Goal: Task Accomplishment & Management: Complete application form

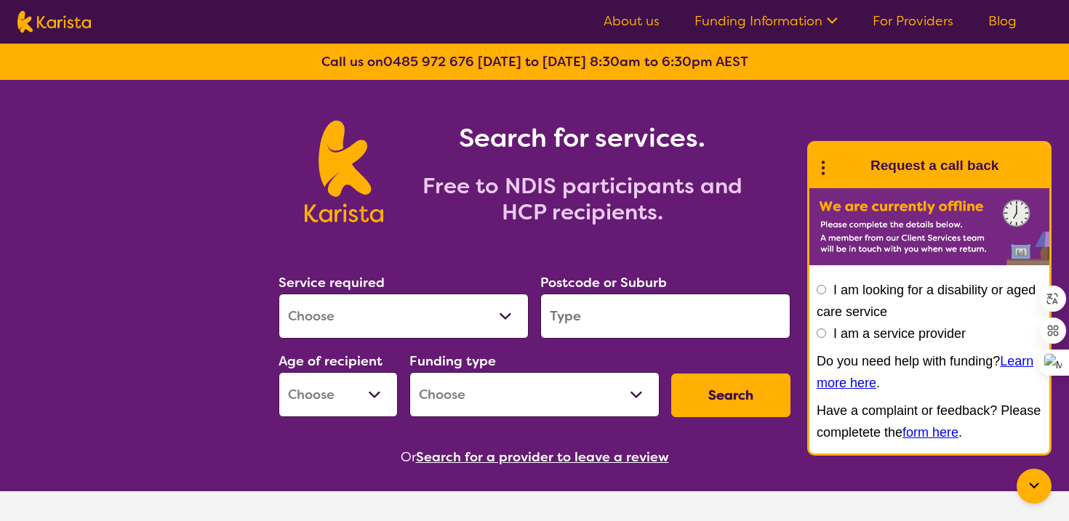
click at [938, 27] on link "For Providers" at bounding box center [913, 20] width 81 height 17
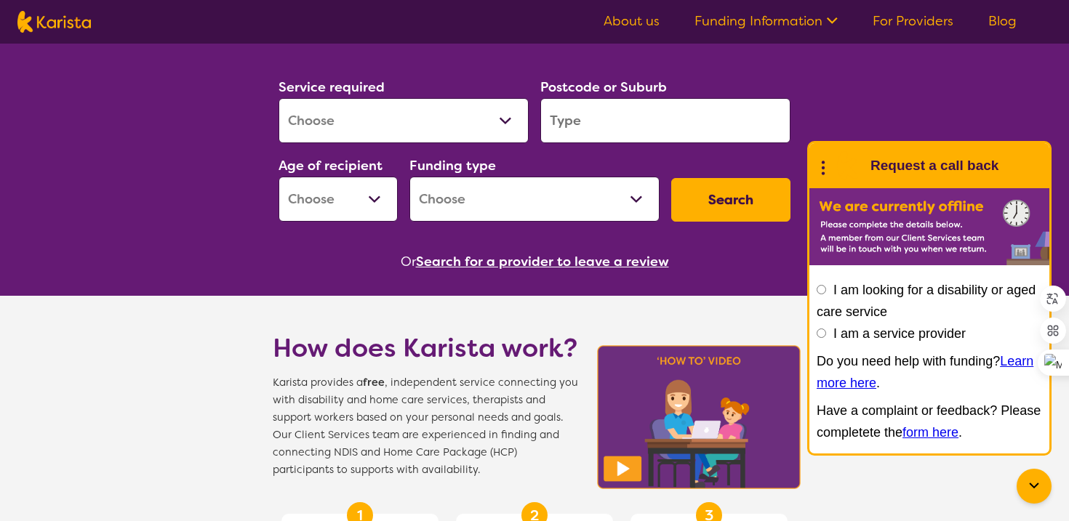
scroll to position [203, 0]
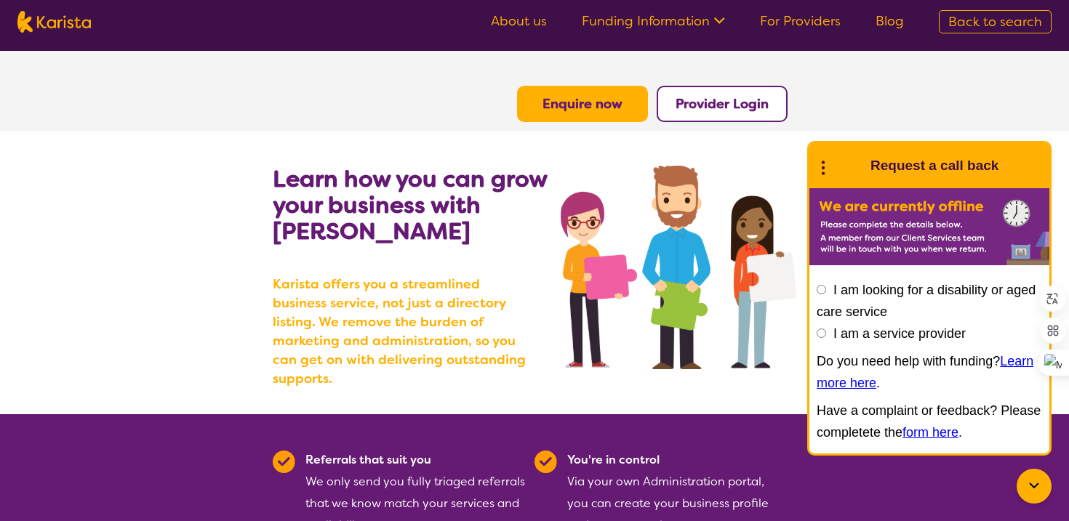
click at [703, 108] on b "Provider Login" at bounding box center [722, 103] width 93 height 17
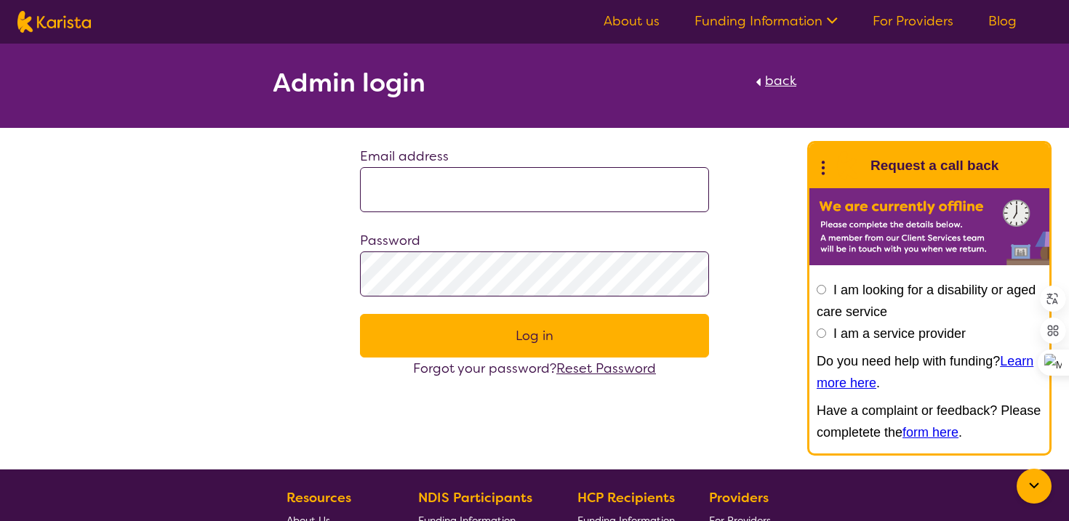
click at [583, 202] on input at bounding box center [534, 189] width 349 height 45
click at [741, 196] on div "Admin login back Email address Password Log in Forgot your password? Reset Pass…" at bounding box center [534, 212] width 1069 height 336
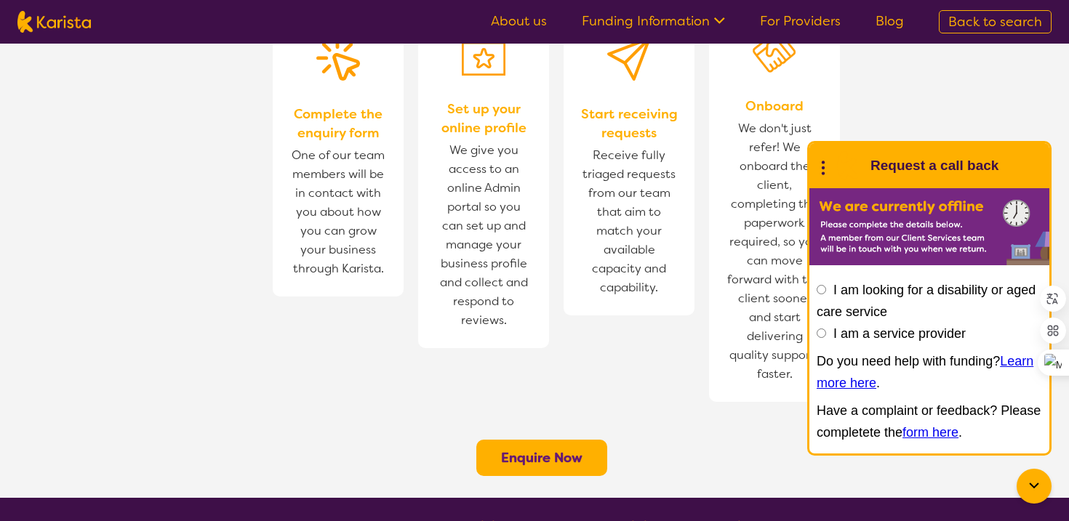
scroll to position [988, 0]
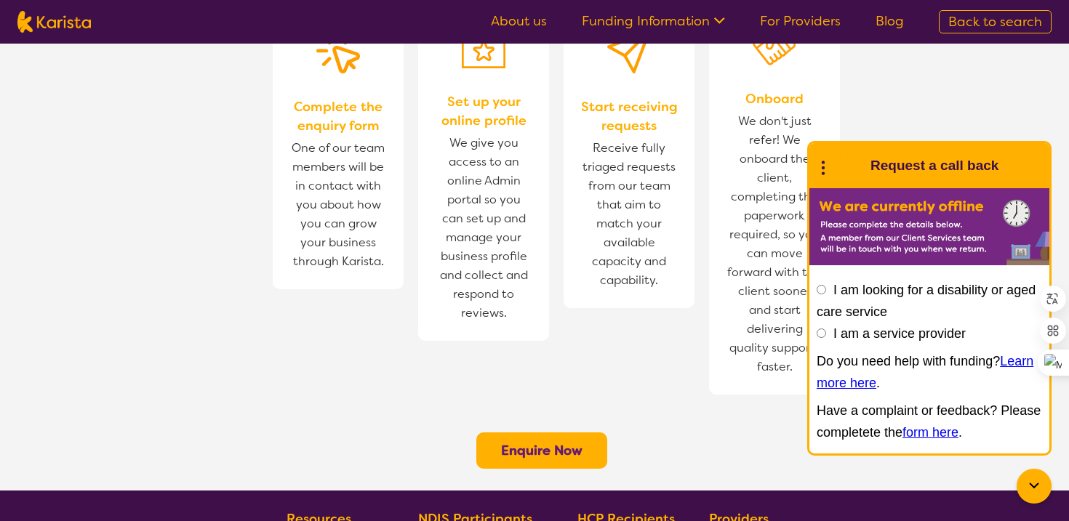
click at [575, 442] on b "Enquire Now" at bounding box center [541, 450] width 81 height 17
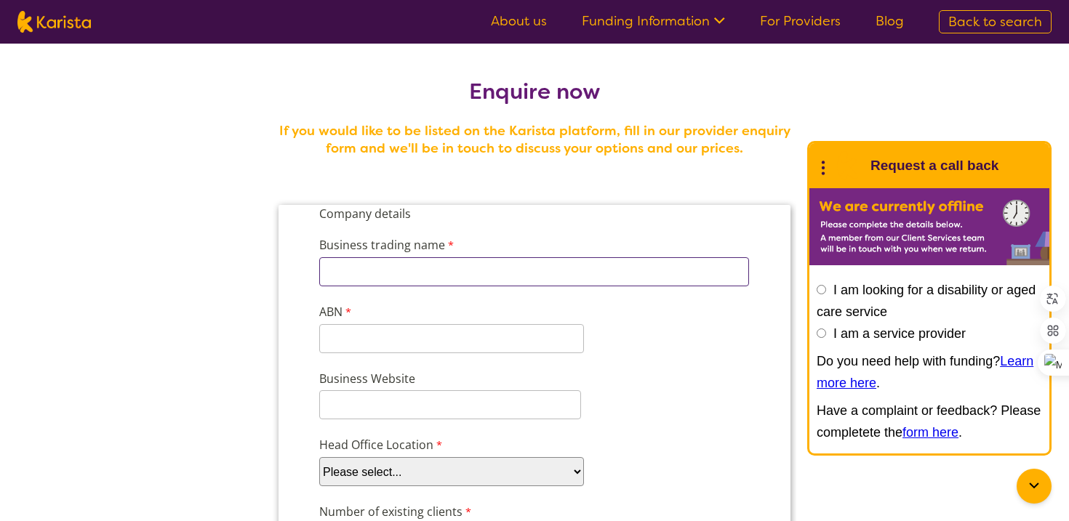
click at [609, 261] on input "Business trading name" at bounding box center [534, 271] width 430 height 29
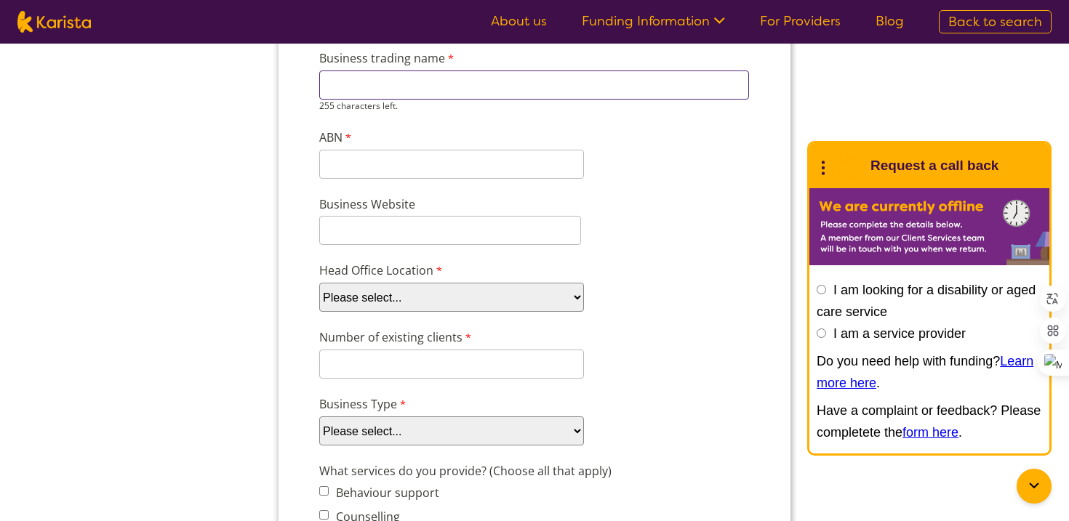
scroll to position [192, 0]
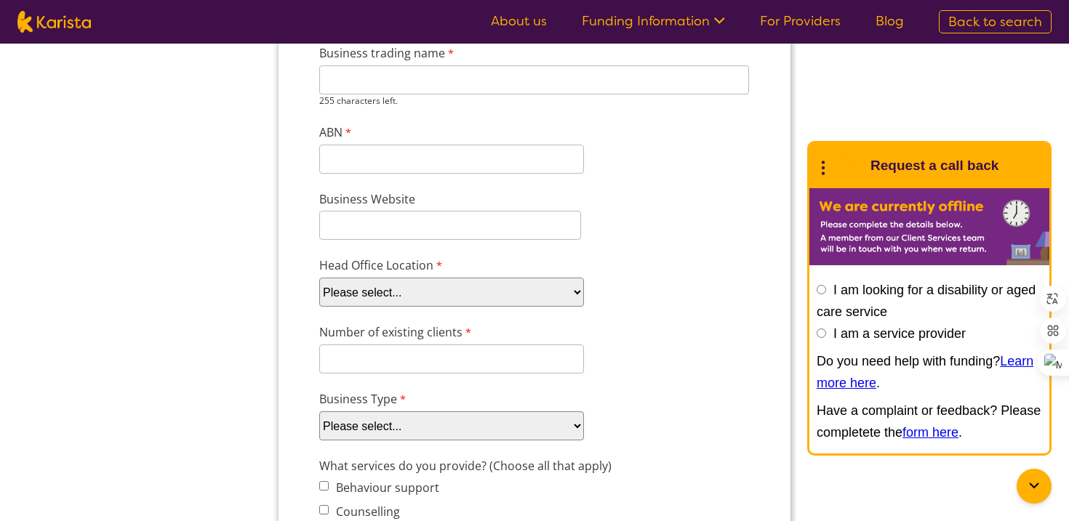
click at [540, 283] on select "Please select... ACT NSW NT QLD SA TAS VIC WA" at bounding box center [451, 292] width 265 height 29
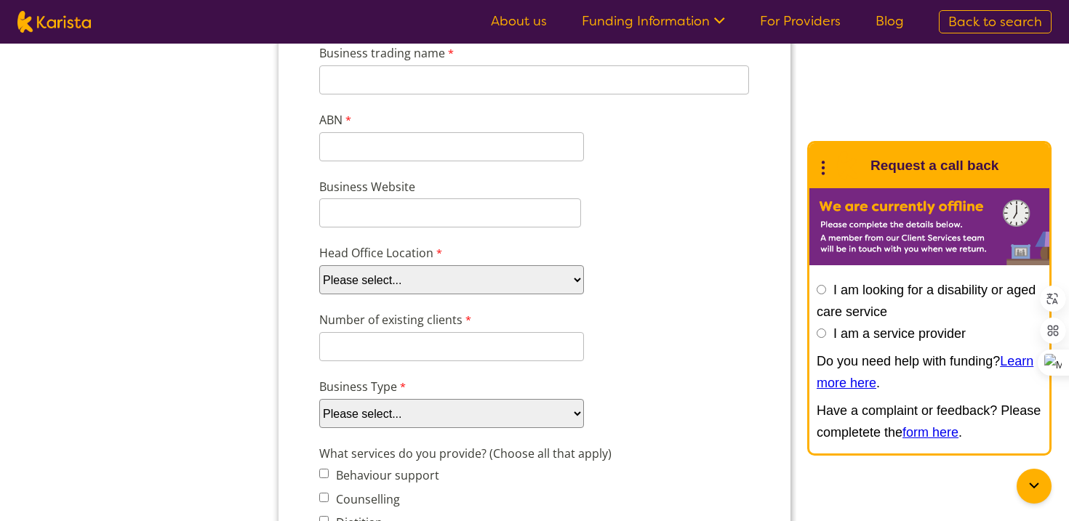
select select "tfa_95"
click at [319, 265] on select "Please select... ACT NSW NT QLD SA TAS VIC WA" at bounding box center [451, 279] width 265 height 29
click at [449, 343] on input "Number of existing clients" at bounding box center [451, 346] width 265 height 29
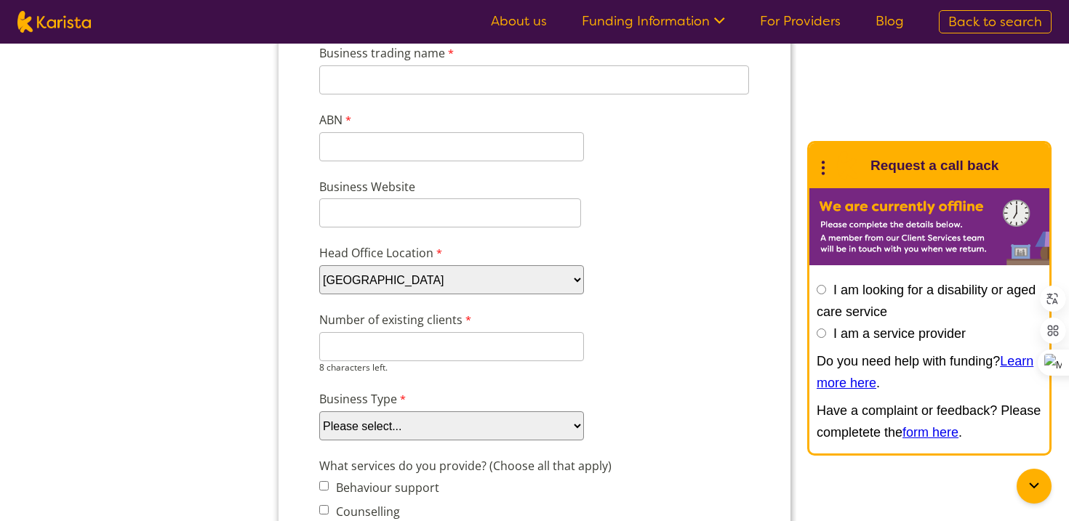
click at [628, 344] on div "Number of existing clients 8 characters left." at bounding box center [534, 342] width 442 height 68
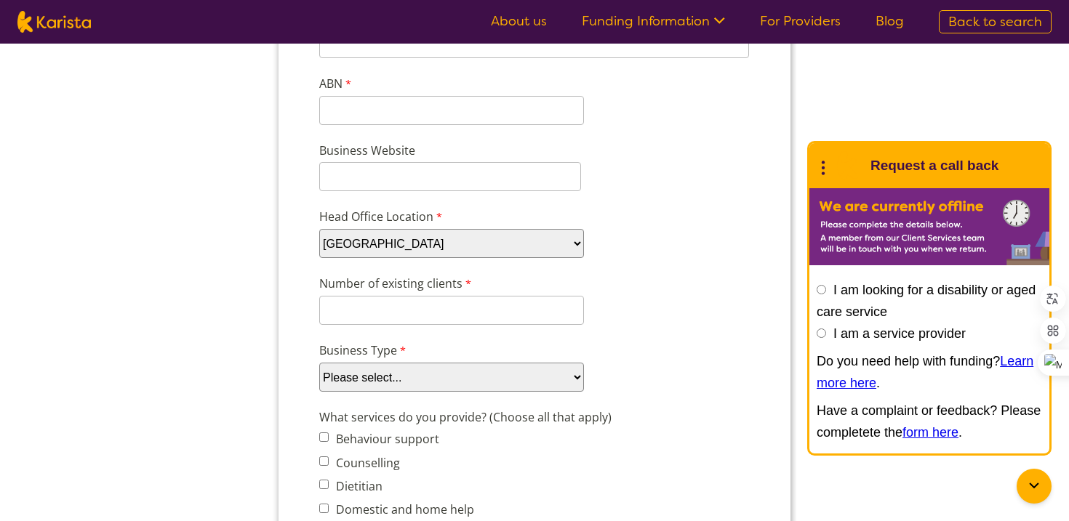
scroll to position [311, 0]
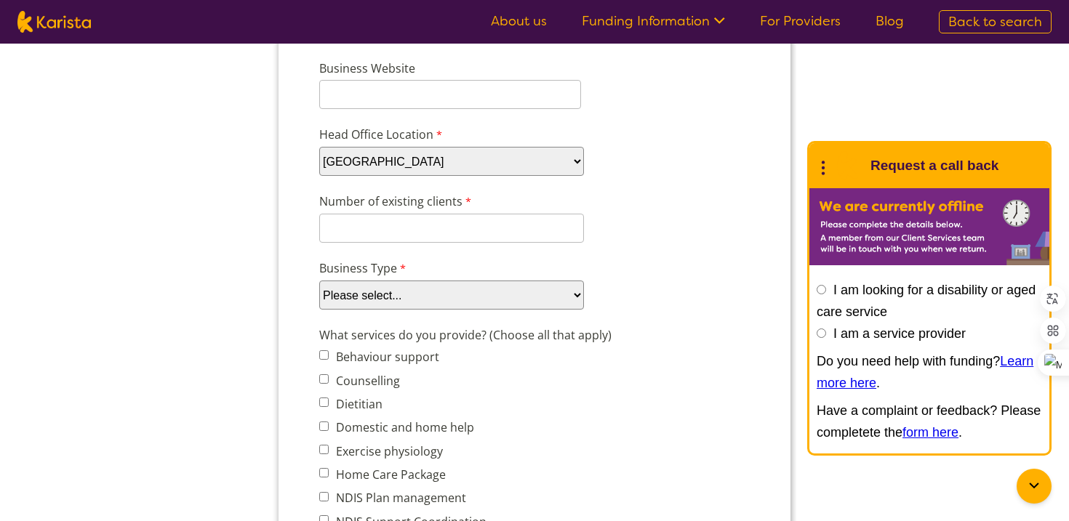
click at [532, 290] on select "Please select... Company Individual/Sole Trader Other (please specify)" at bounding box center [451, 295] width 265 height 29
select select "tfa_88"
click at [319, 310] on select "Please select... Company Individual/Sole Trader Other (please specify)" at bounding box center [451, 295] width 265 height 29
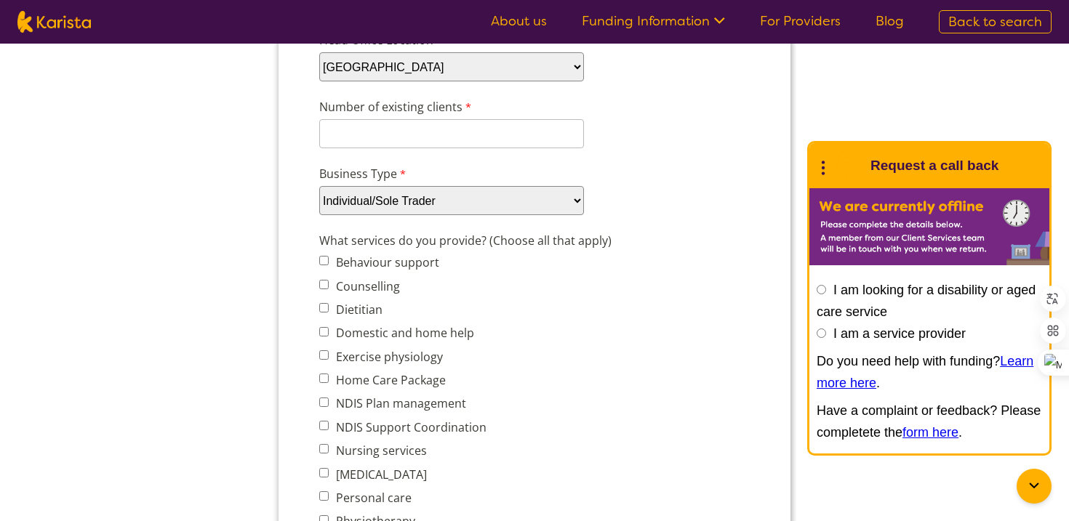
scroll to position [425, 0]
